Goal: Task Accomplishment & Management: Use online tool/utility

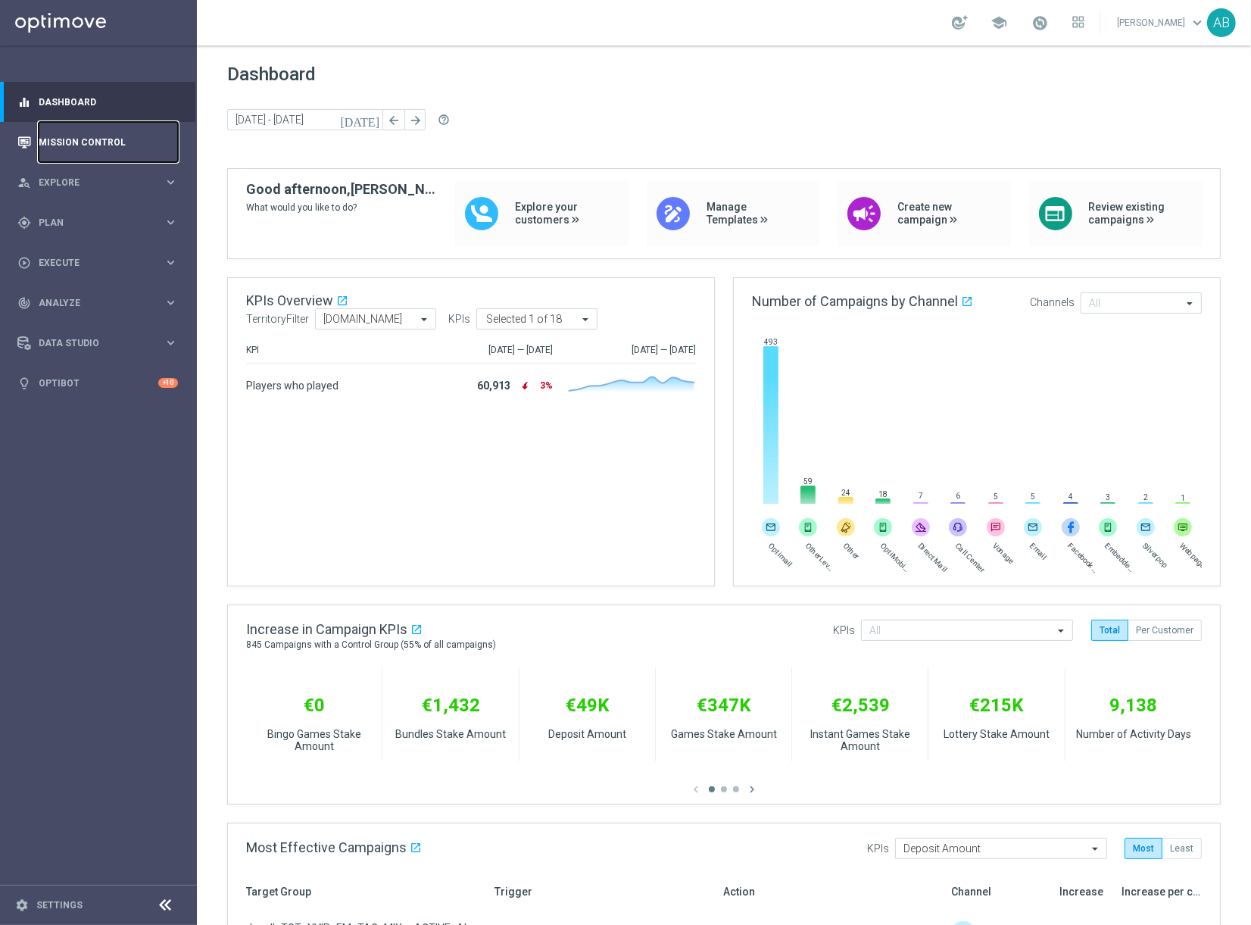
click at [99, 146] on link "Mission Control" at bounding box center [108, 142] width 139 height 40
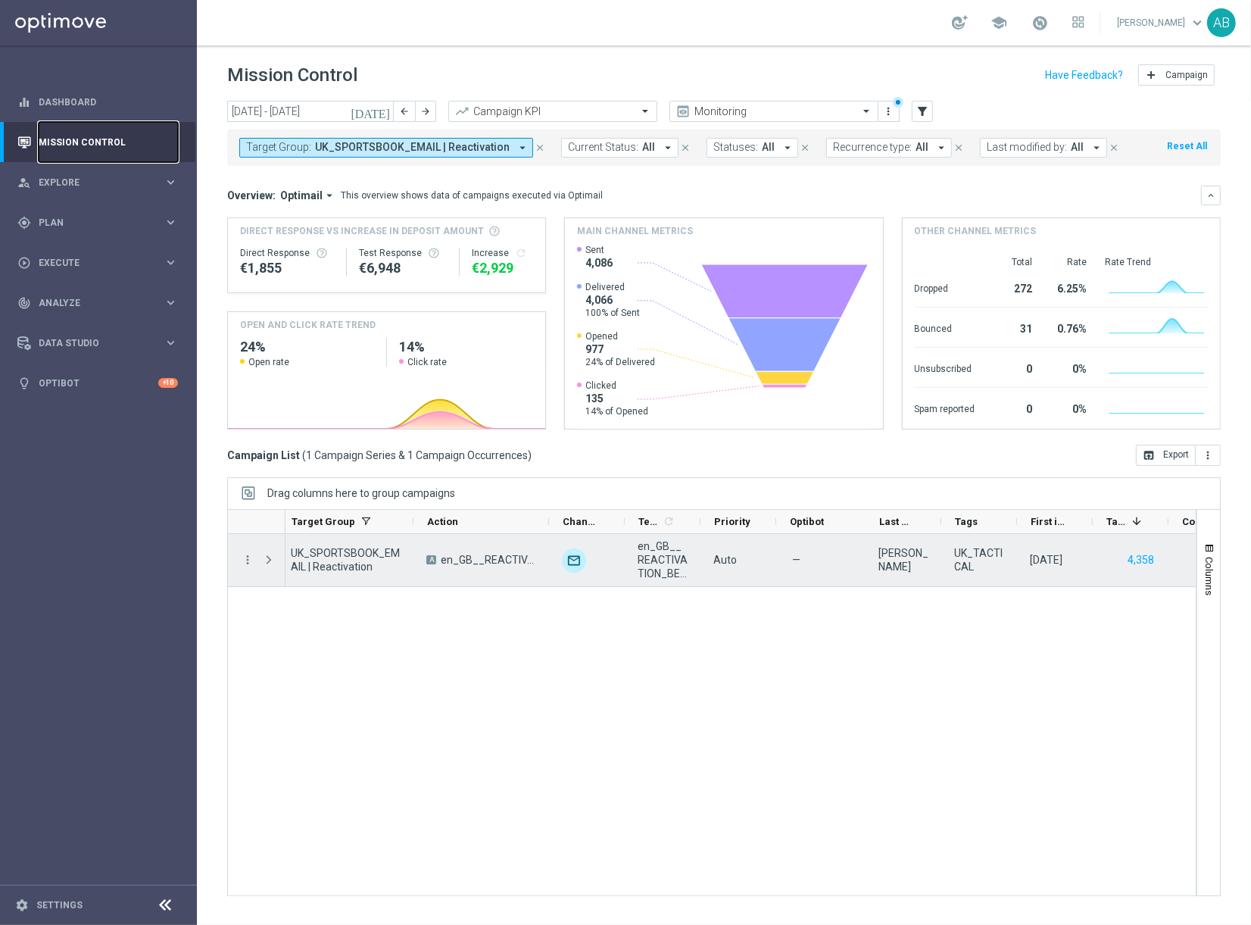
scroll to position [0, 306]
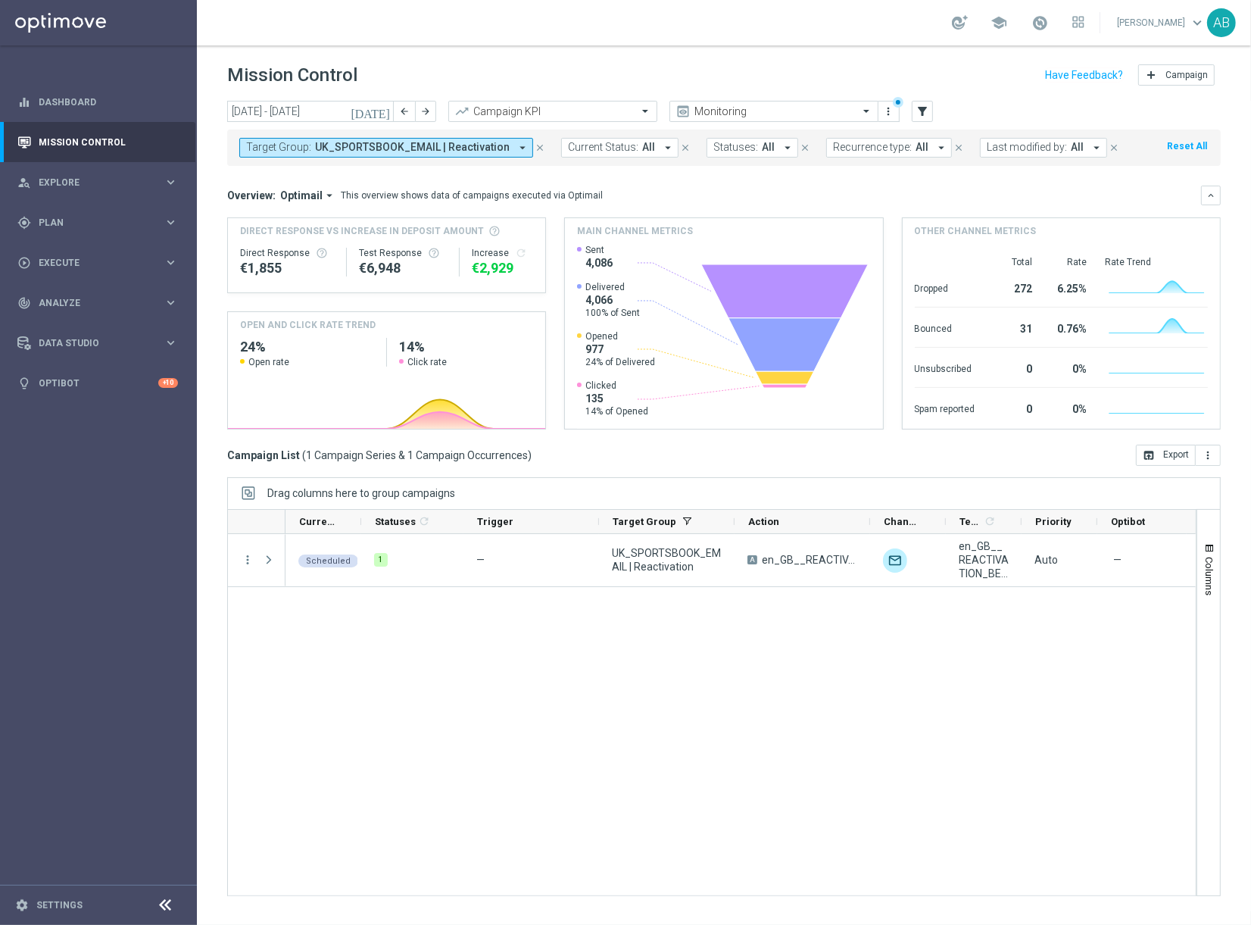
click at [536, 145] on icon "close" at bounding box center [540, 147] width 11 height 11
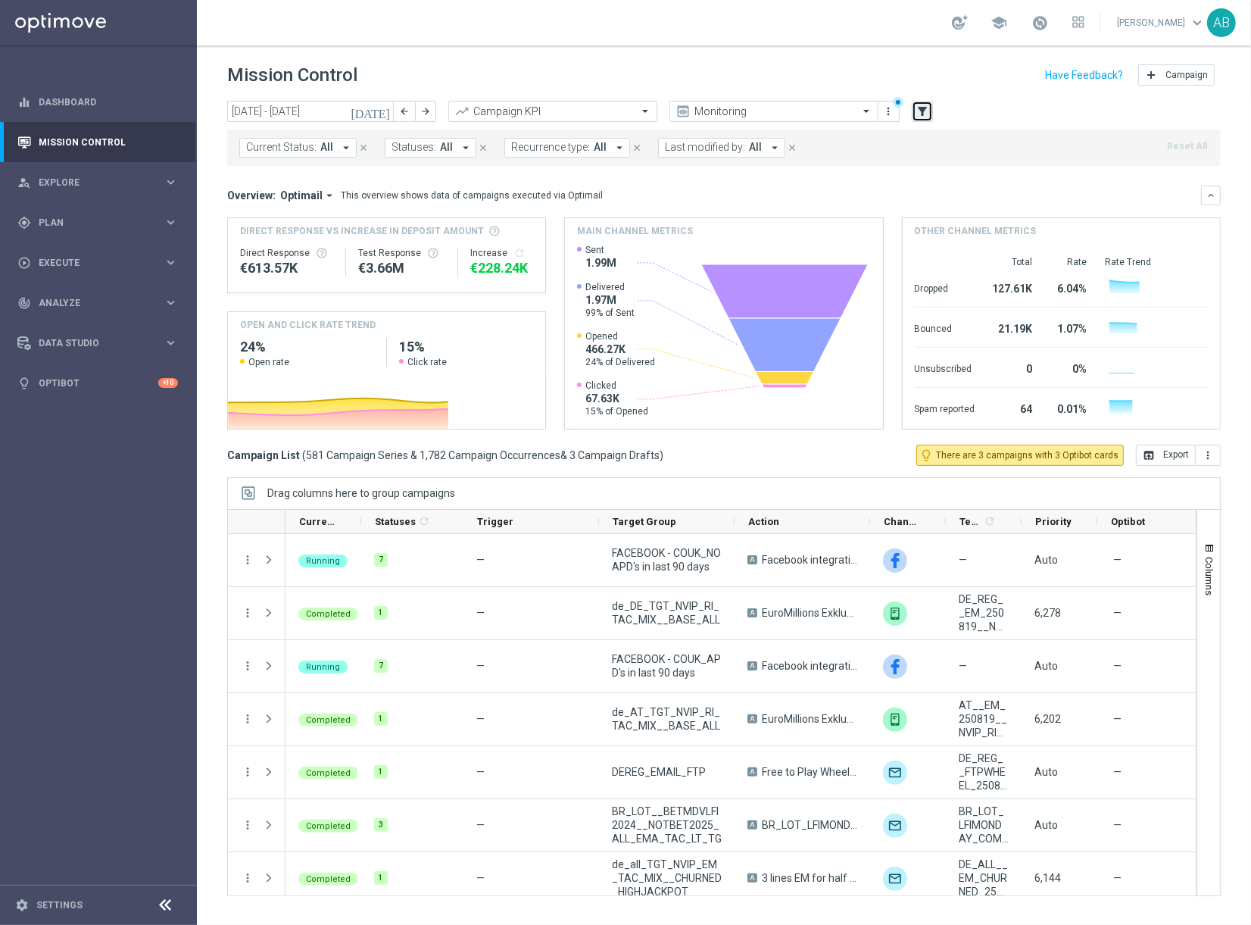
click at [928, 108] on icon "filter_alt" at bounding box center [923, 112] width 14 height 14
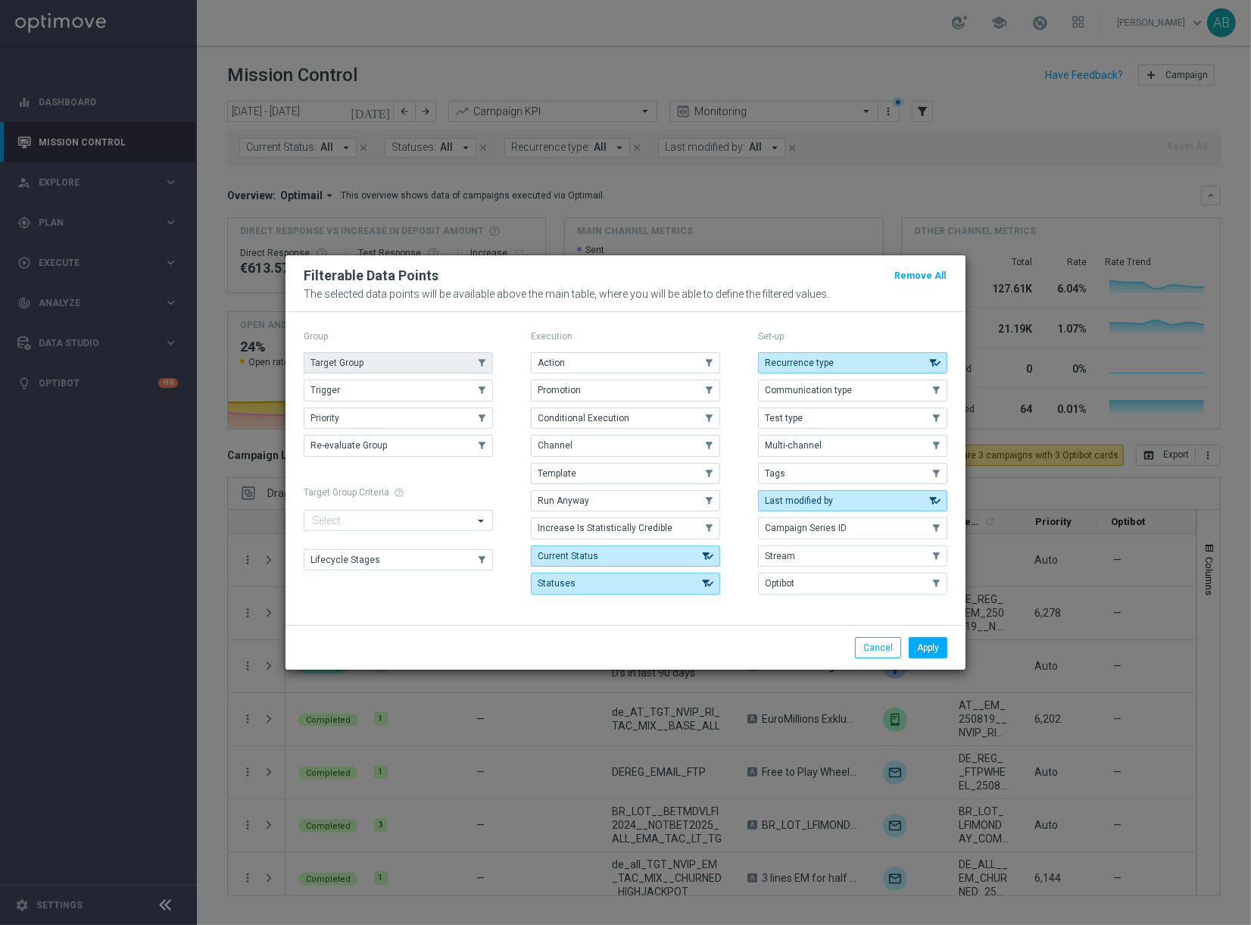
click at [414, 371] on button "Target Group" at bounding box center [398, 362] width 189 height 21
click at [926, 644] on button "Apply" at bounding box center [928, 647] width 39 height 21
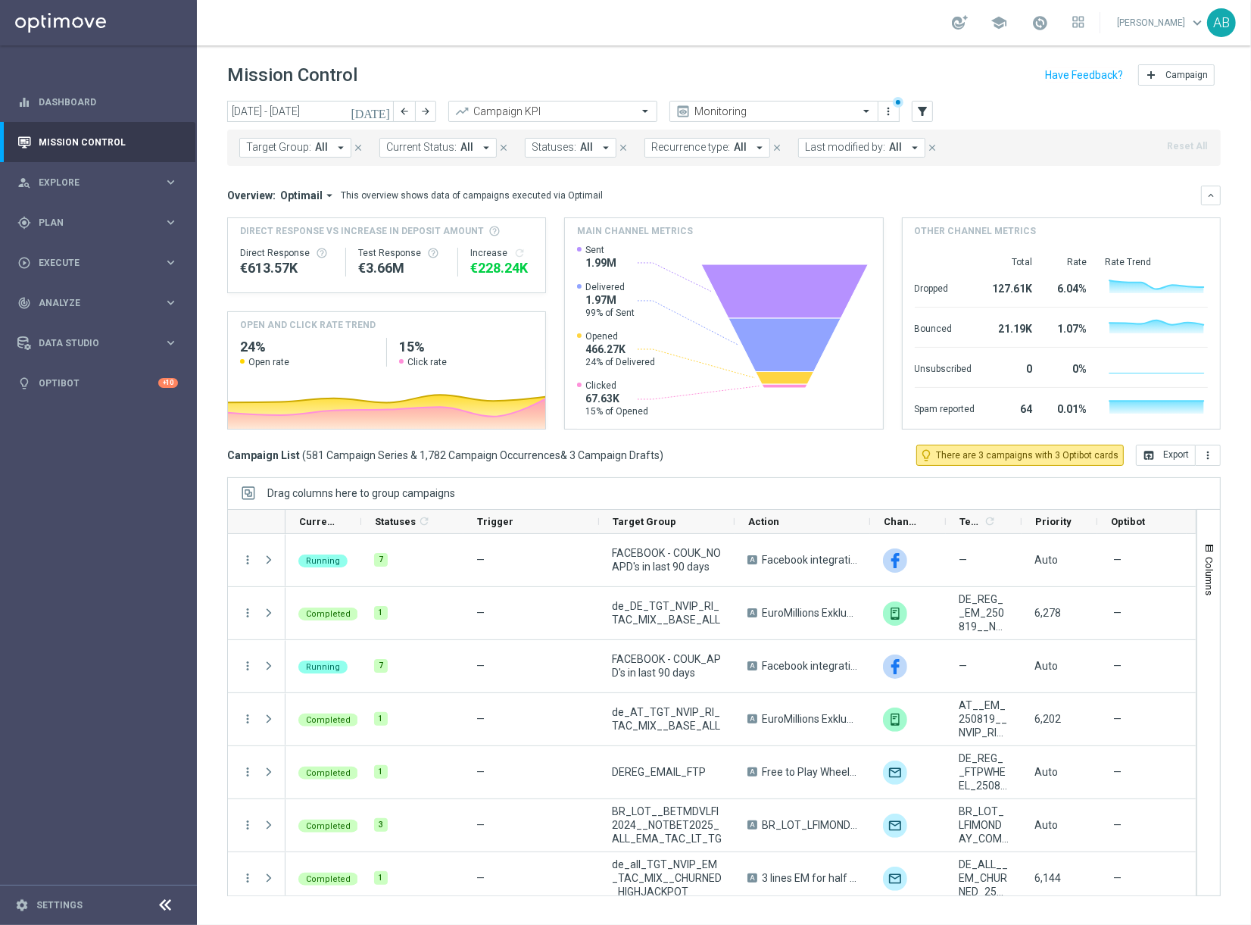
click at [338, 146] on icon "arrow_drop_down" at bounding box center [341, 148] width 14 height 14
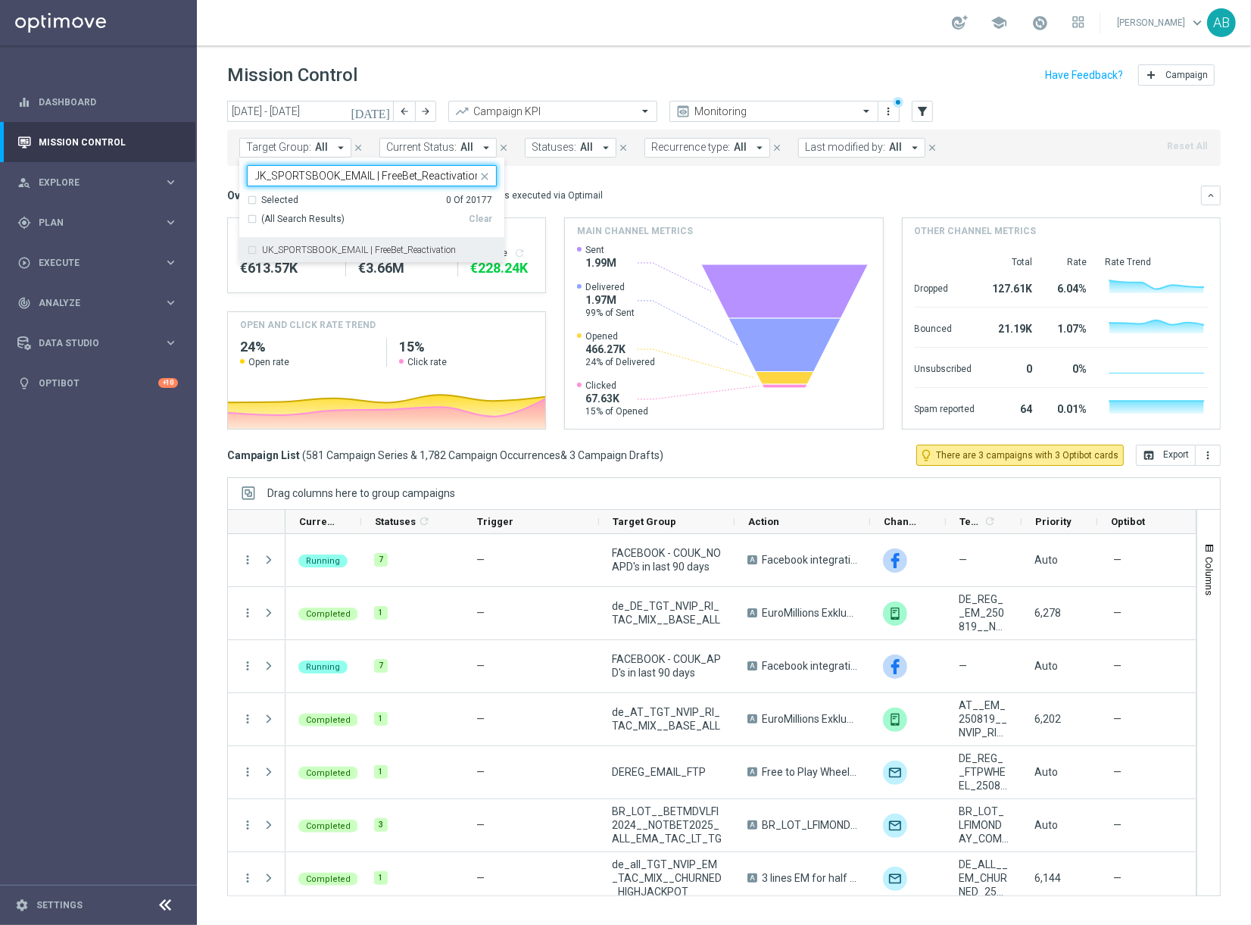
click at [303, 251] on label "UK_SPORTSBOOK_EMAIL | FreeBet_Reactivation" at bounding box center [359, 249] width 194 height 9
type input "UK_SPORTSBOOK_EMAIL | FreeBet_Reactivation"
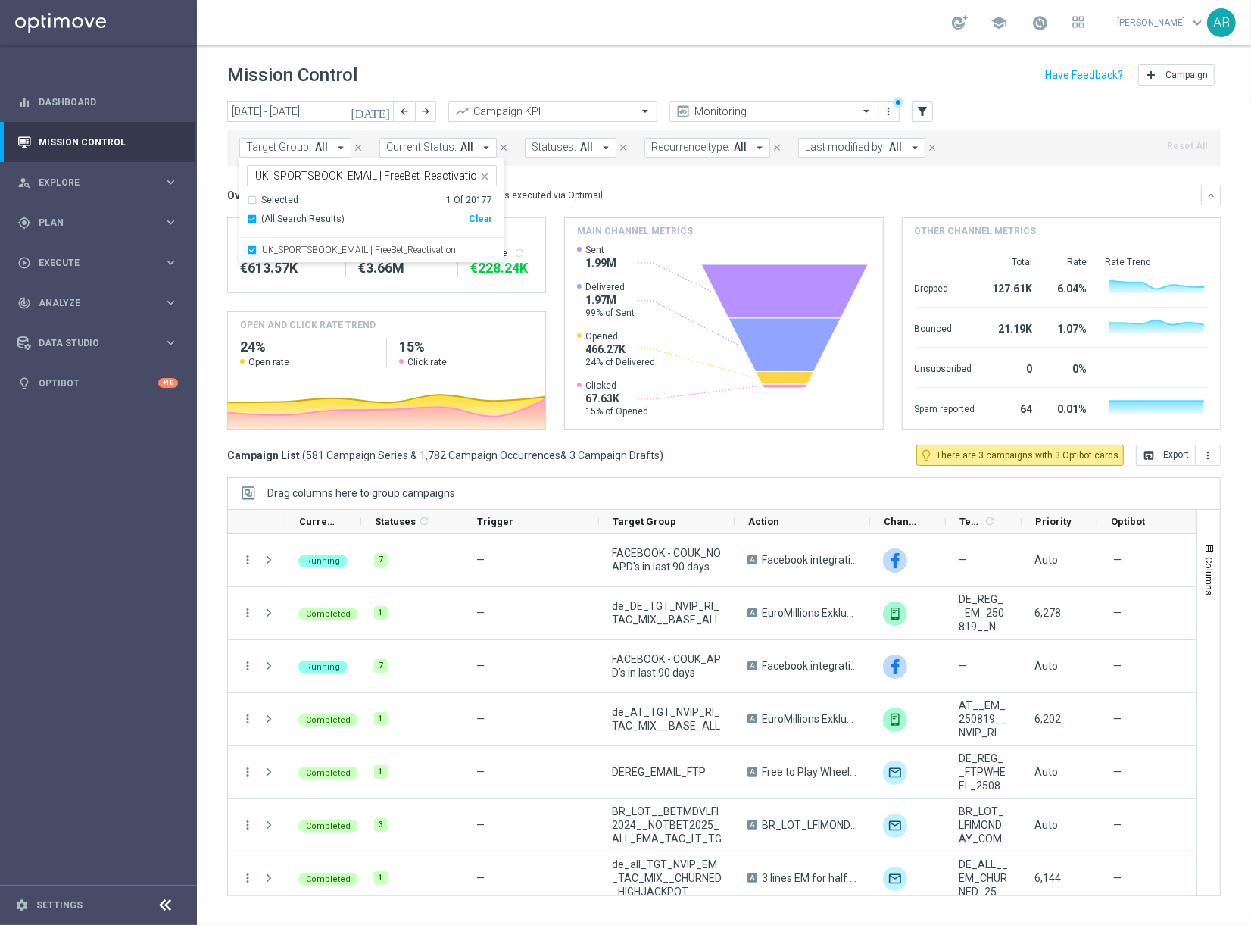
click at [457, 71] on div "Mission Control add Campaign" at bounding box center [724, 76] width 994 height 30
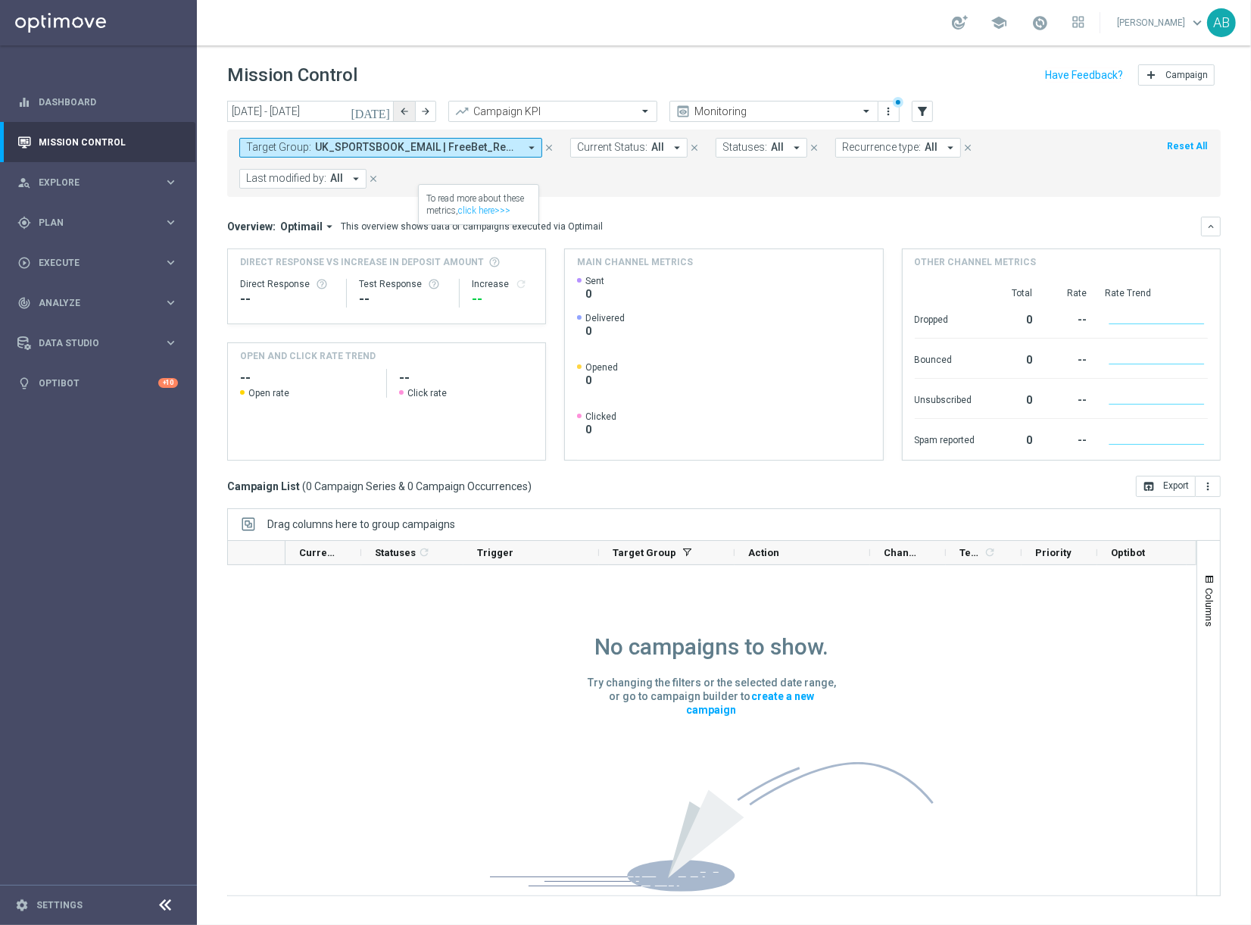
click at [403, 112] on icon "arrow_back" at bounding box center [404, 111] width 11 height 11
type input "[DATE] - [DATE]"
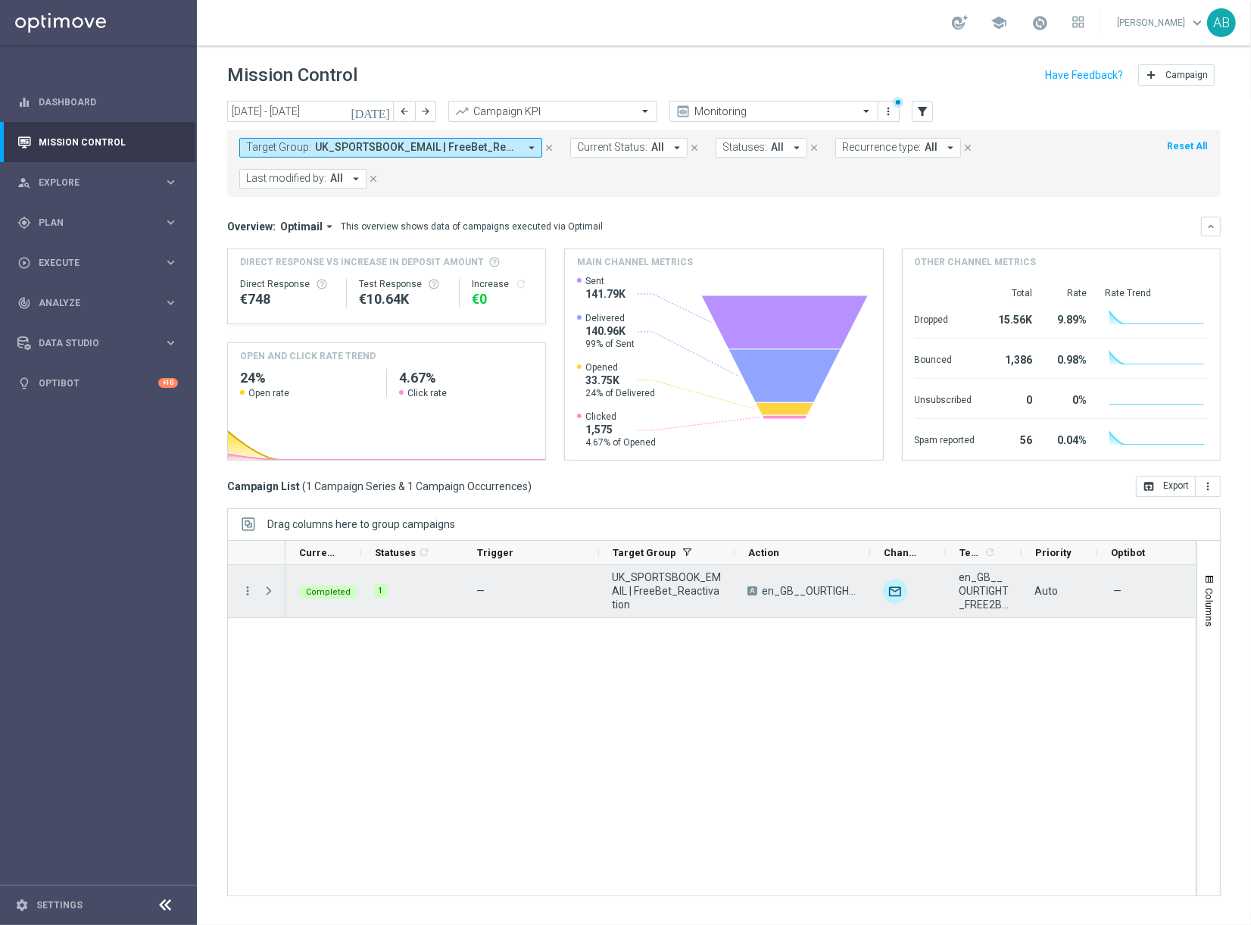
click at [243, 569] on div "more_vert" at bounding box center [241, 591] width 27 height 52
click at [242, 584] on icon "more_vert" at bounding box center [248, 591] width 14 height 14
click at [602, 679] on div "— UK_SPORTSBOOK_EMAIL | FreeBet_Reactivation A en_GB__OURTIGHT_FREE2BET_EPL__NV…" at bounding box center [741, 730] width 910 height 330
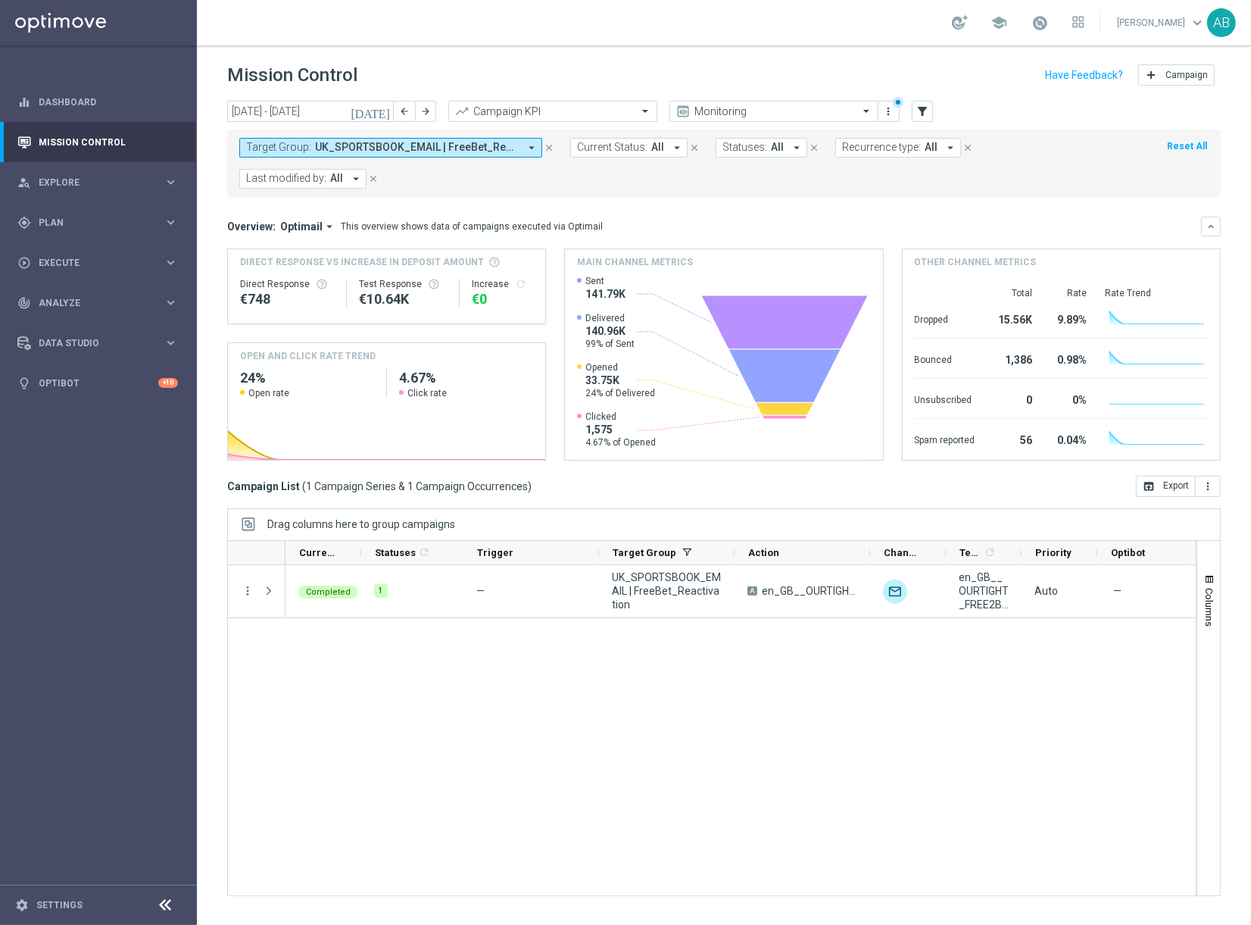
click at [529, 145] on icon "arrow_drop_down" at bounding box center [532, 148] width 14 height 14
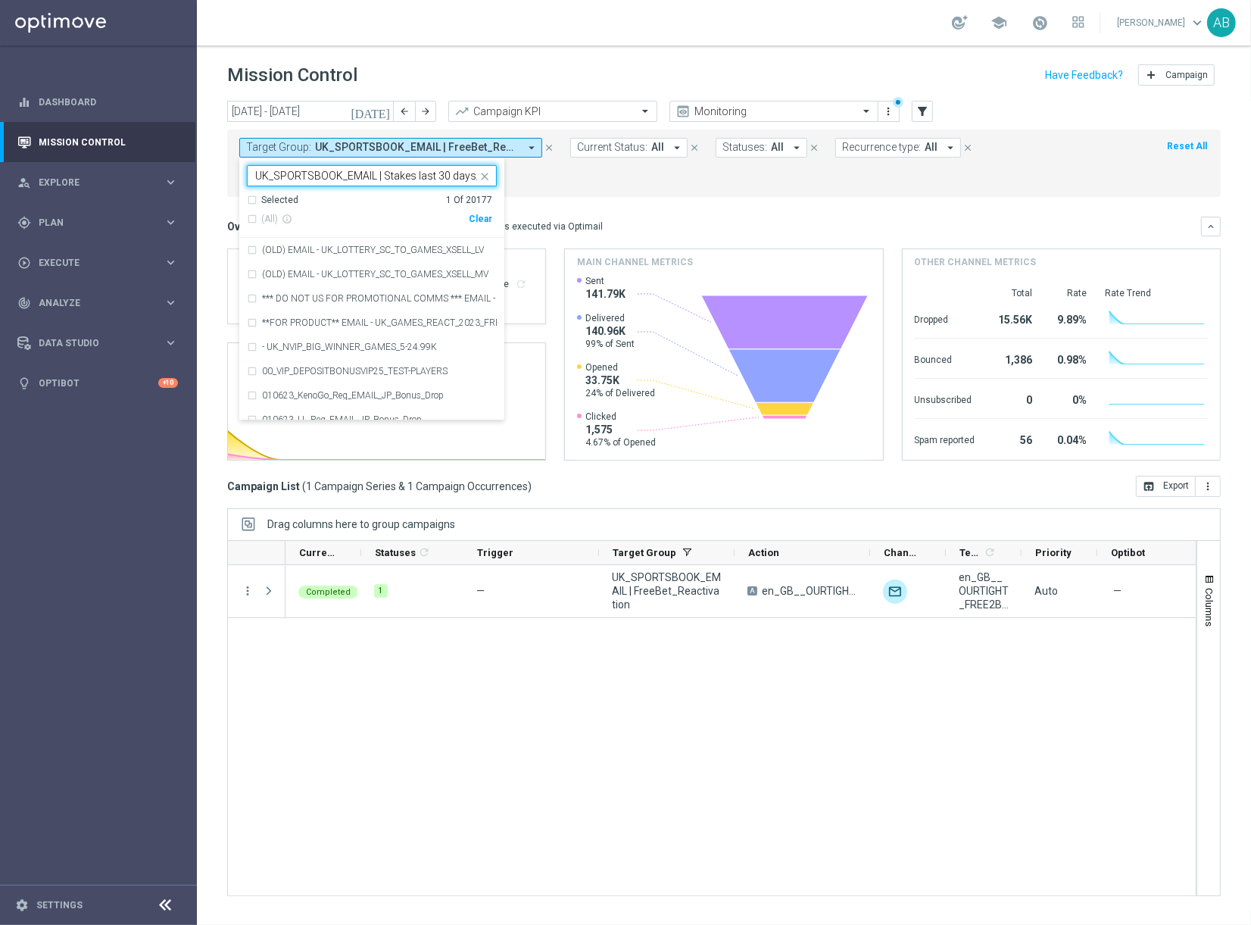
scroll to position [0, 52]
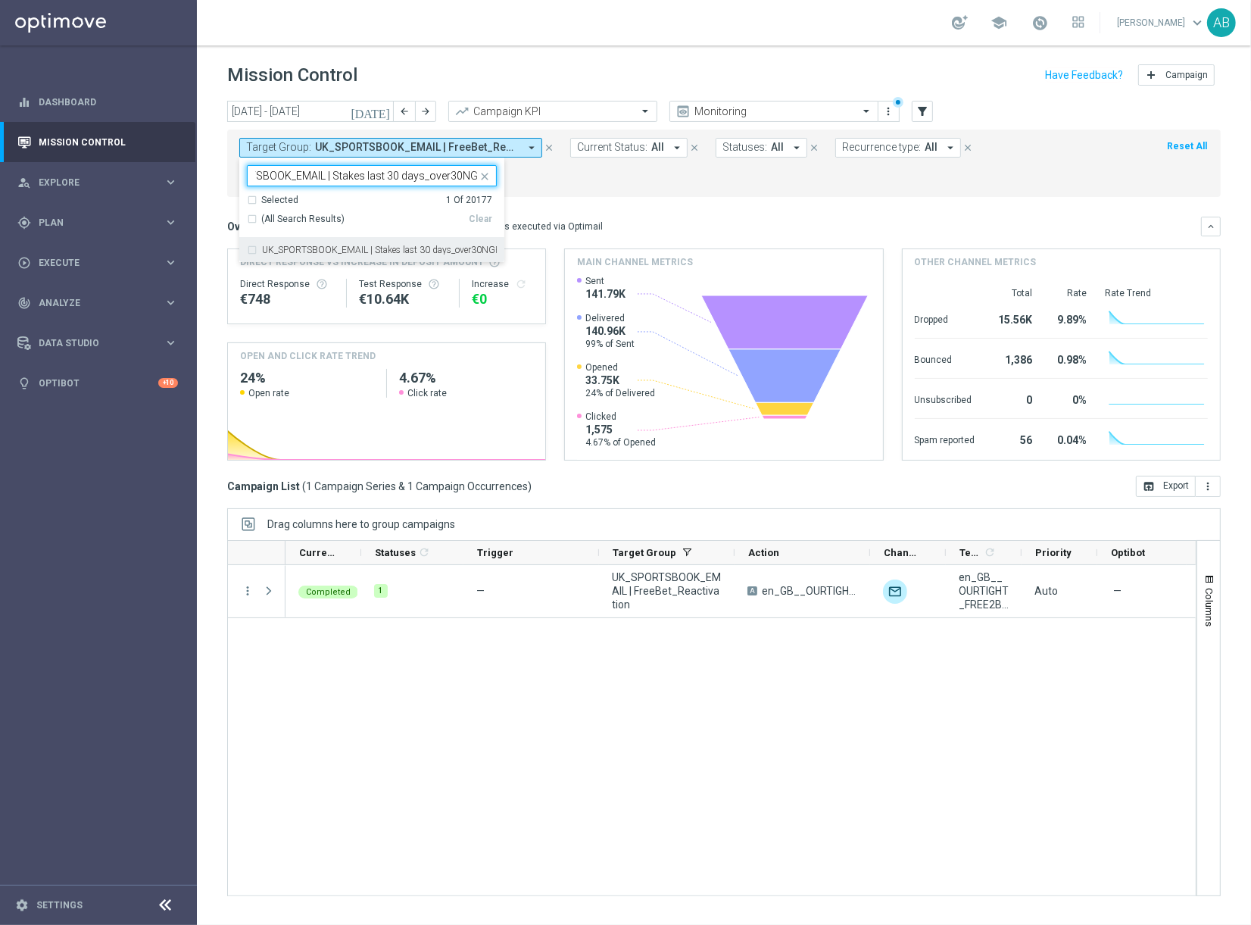
click at [297, 250] on label "UK_SPORTSBOOK_EMAIL | Stakes last 30 days_over30NGR" at bounding box center [379, 249] width 235 height 9
type input "UK_SPORTSBOOK_EMAIL | Stakes last 30 days_over30NGR"
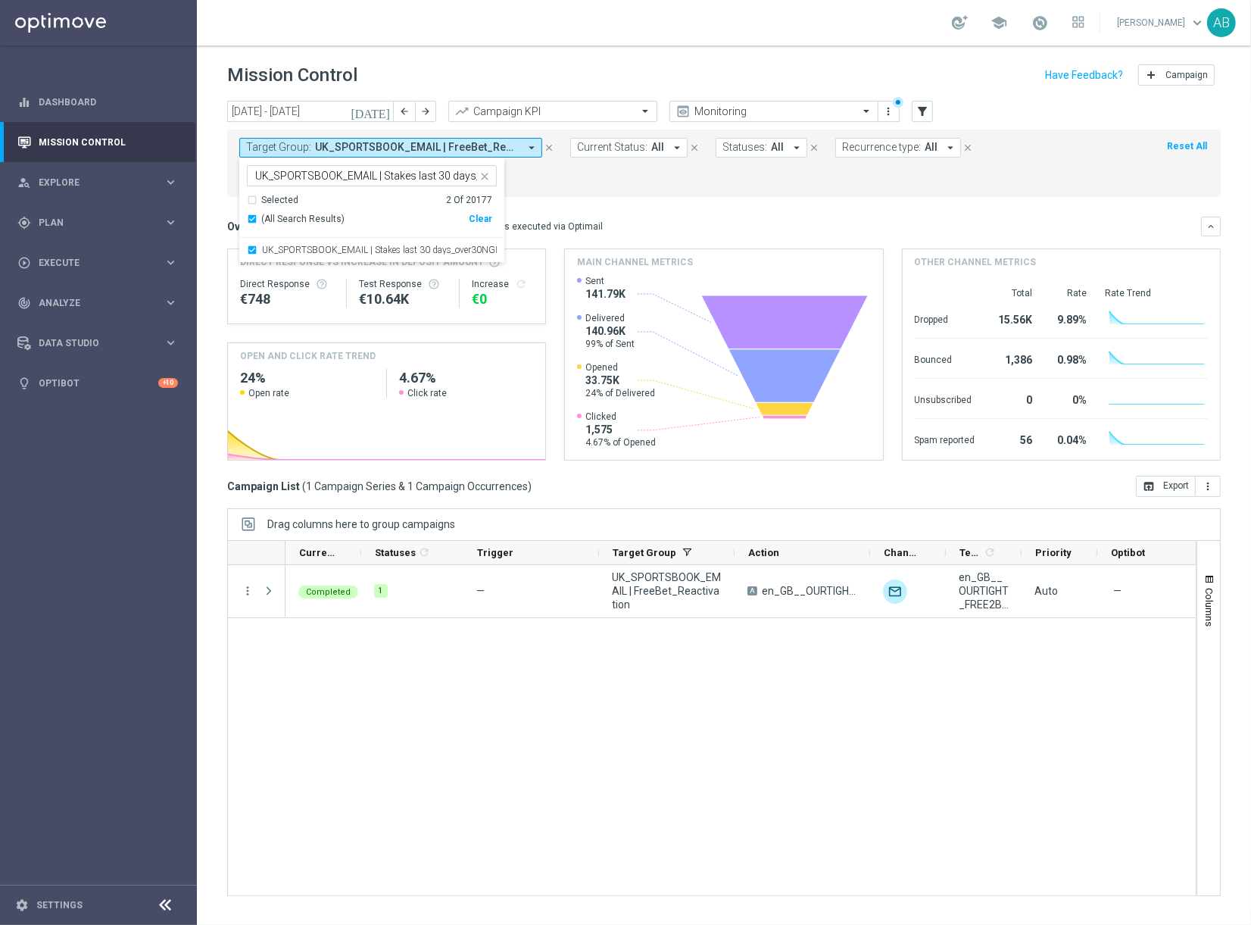
click at [517, 73] on div "Mission Control add Campaign" at bounding box center [724, 76] width 994 height 30
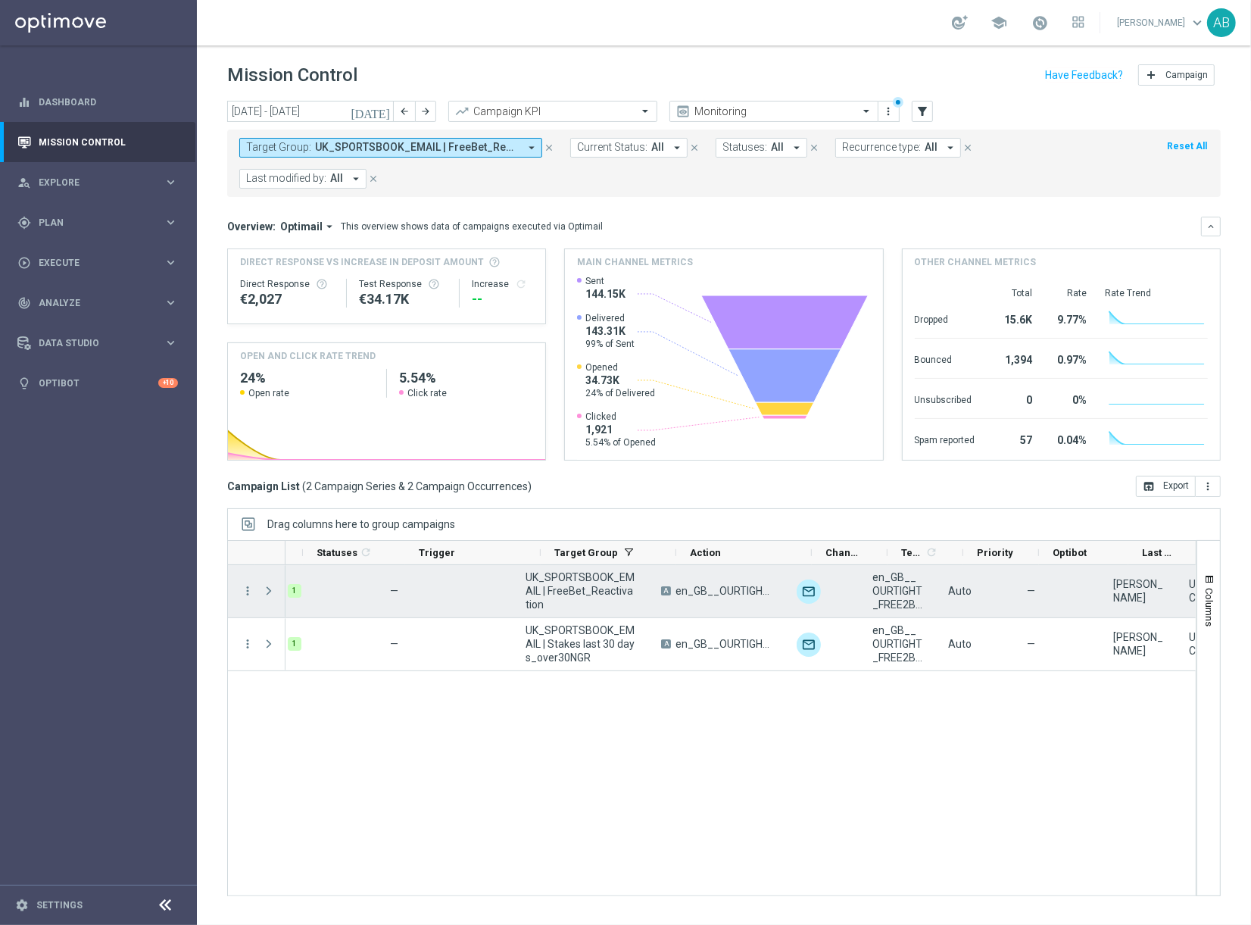
scroll to position [0, 86]
